Goal: Navigation & Orientation: Find specific page/section

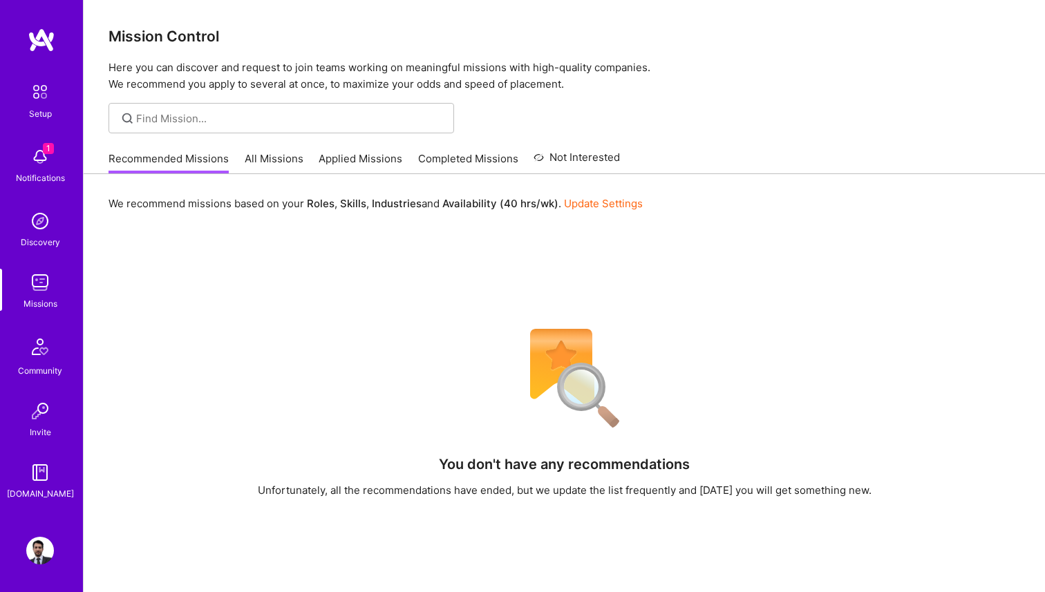
click at [315, 292] on div "We recommend missions based on your Roles , Skills , Industries and Availabilit…" at bounding box center [564, 492] width 961 height 636
click at [271, 163] on link "All Missions" at bounding box center [274, 162] width 59 height 23
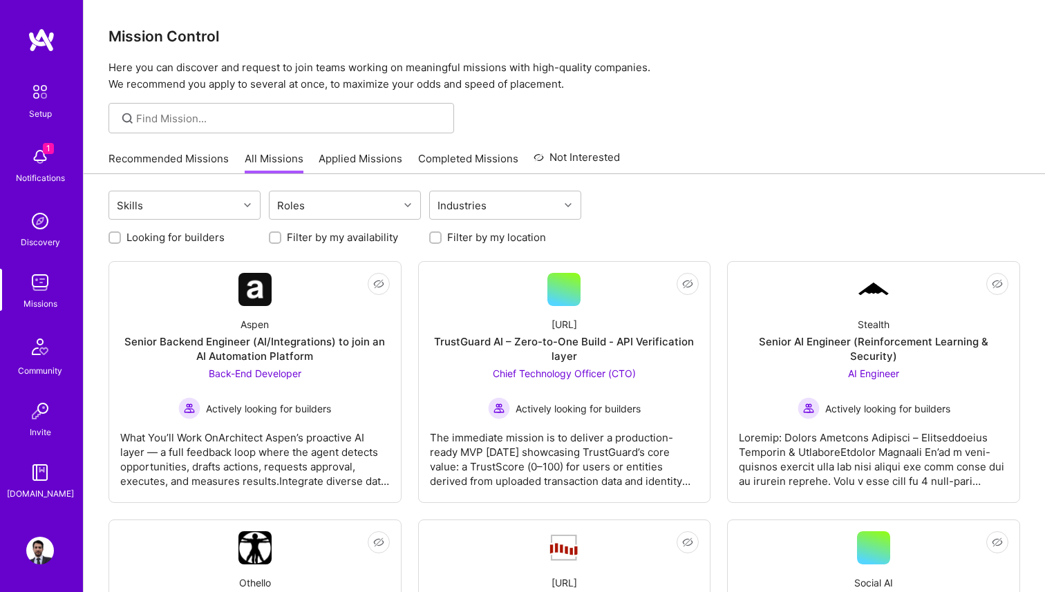
click at [164, 159] on link "Recommended Missions" at bounding box center [168, 162] width 120 height 23
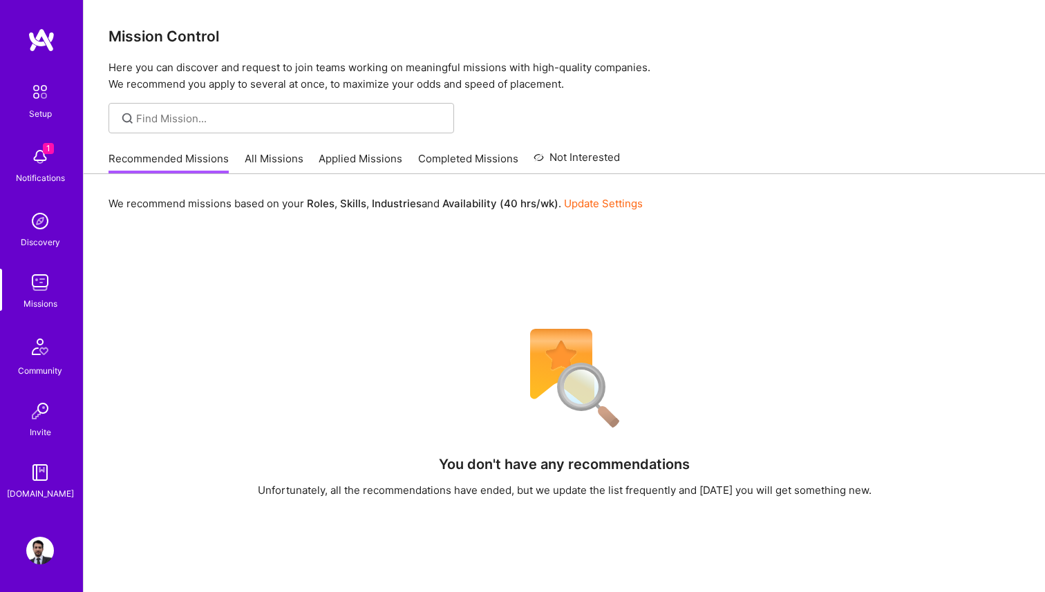
click at [28, 149] on img at bounding box center [40, 157] width 28 height 28
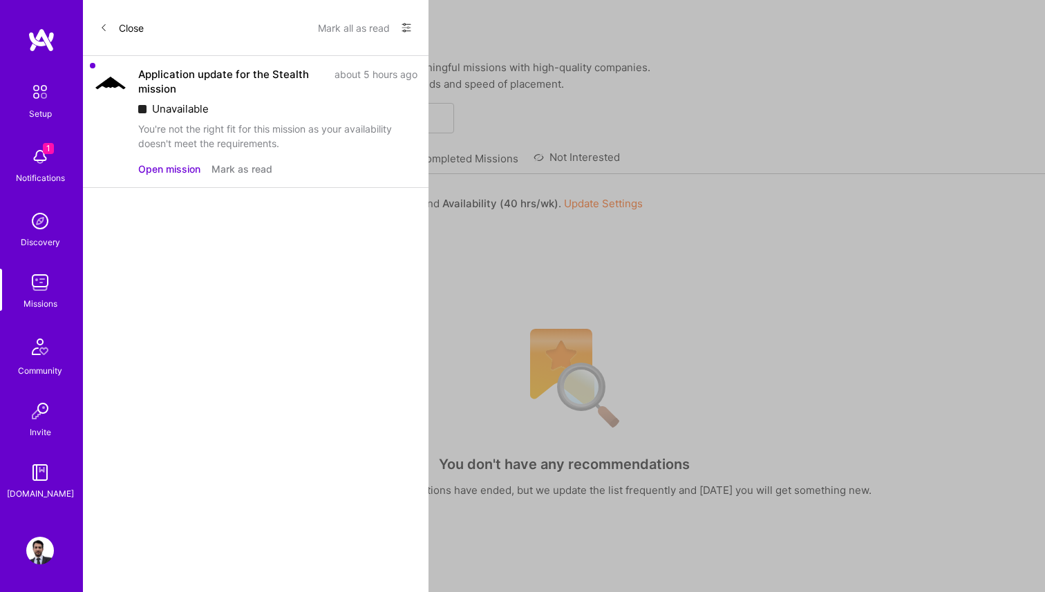
click at [264, 163] on button "Mark as read" at bounding box center [241, 169] width 61 height 15
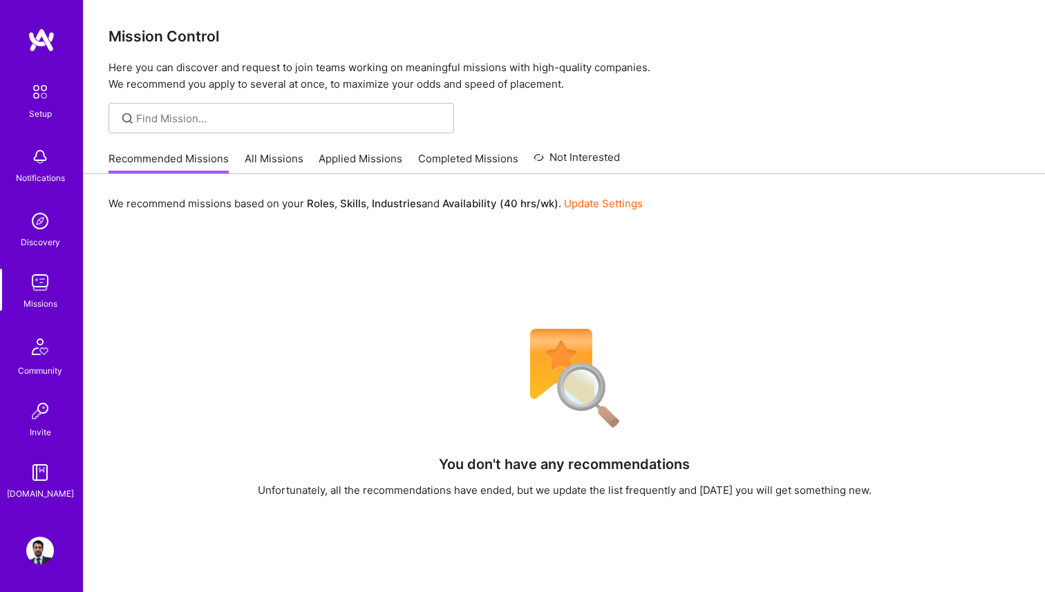
click at [587, 301] on div "Setup Notifications Discovery Missions Community Invite [DOMAIN_NAME] Profile C…" at bounding box center [522, 402] width 1045 height 804
click at [368, 164] on link "Applied Missions" at bounding box center [361, 162] width 84 height 23
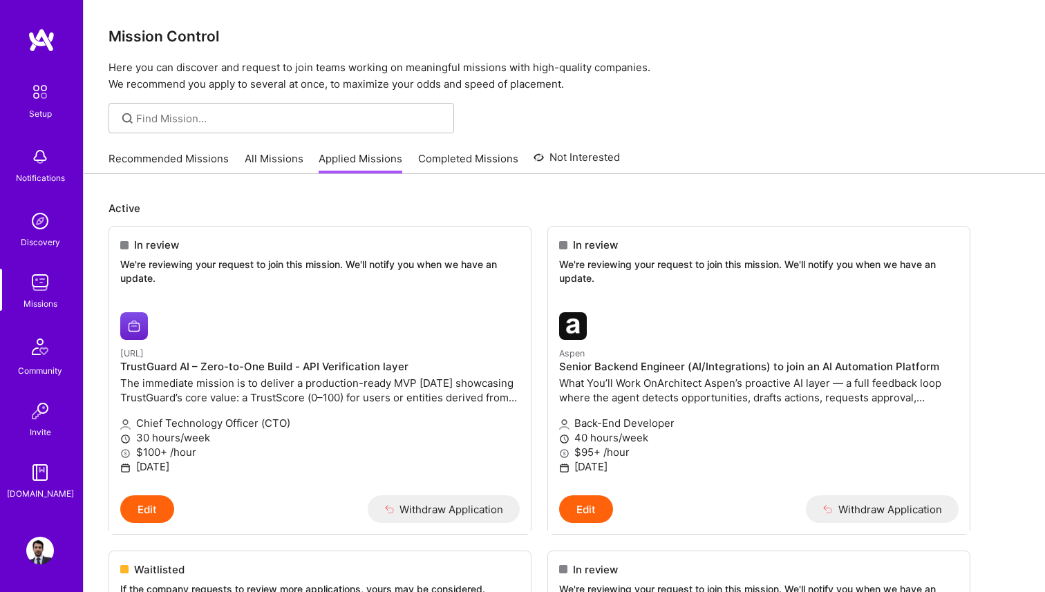
click at [184, 168] on link "Recommended Missions" at bounding box center [168, 162] width 120 height 23
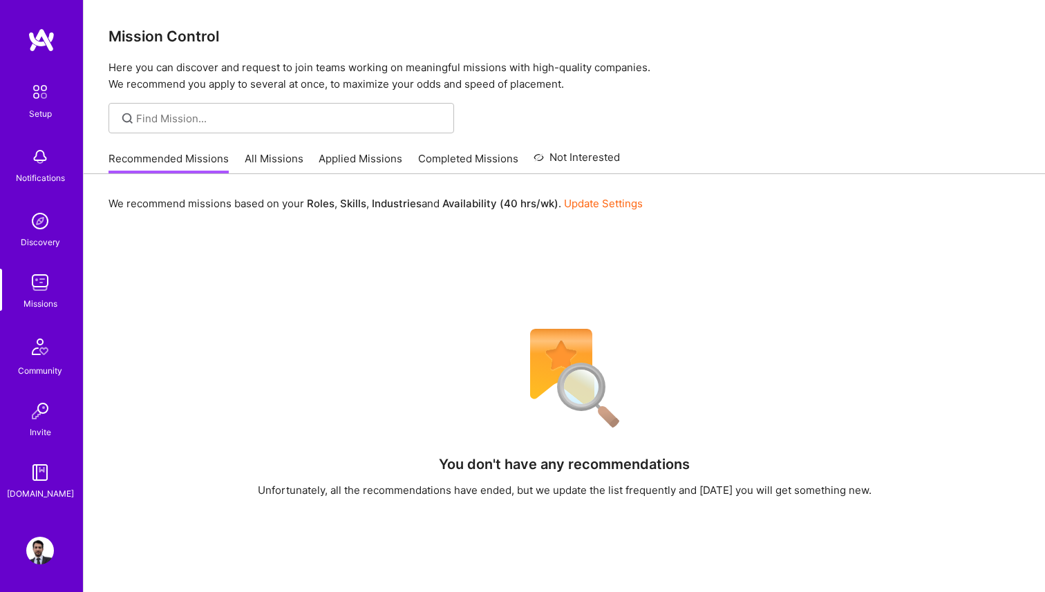
click at [278, 154] on link "All Missions" at bounding box center [274, 162] width 59 height 23
